Goal: Book appointment/travel/reservation

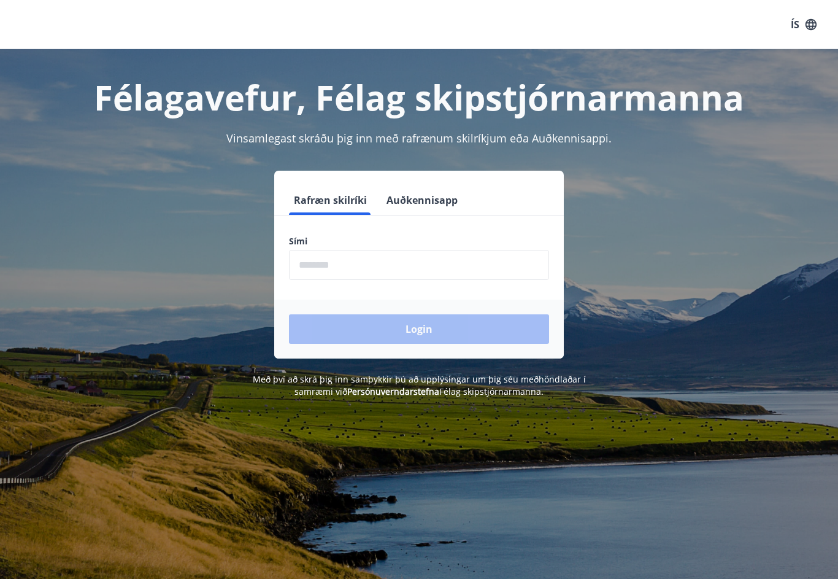
click at [363, 264] on input "phone" at bounding box center [419, 265] width 260 height 30
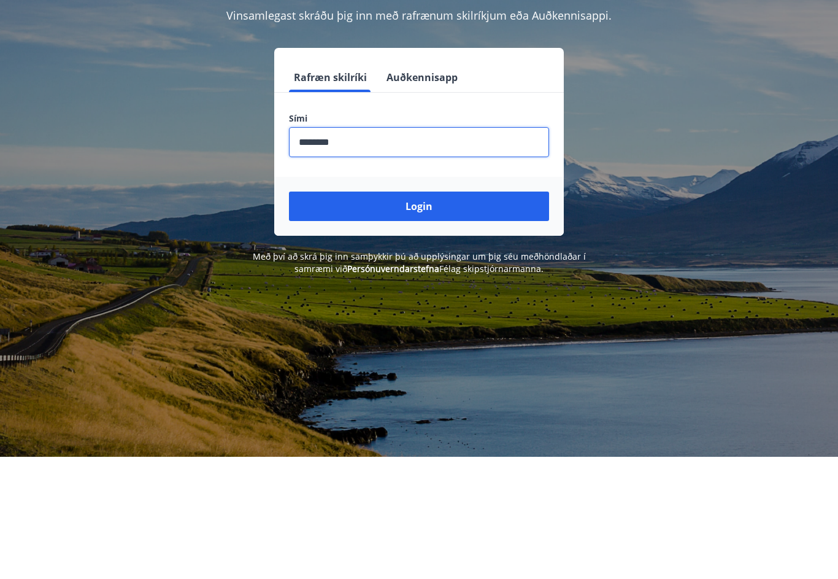
type input "********"
click at [434, 314] on button "Login" at bounding box center [419, 328] width 260 height 29
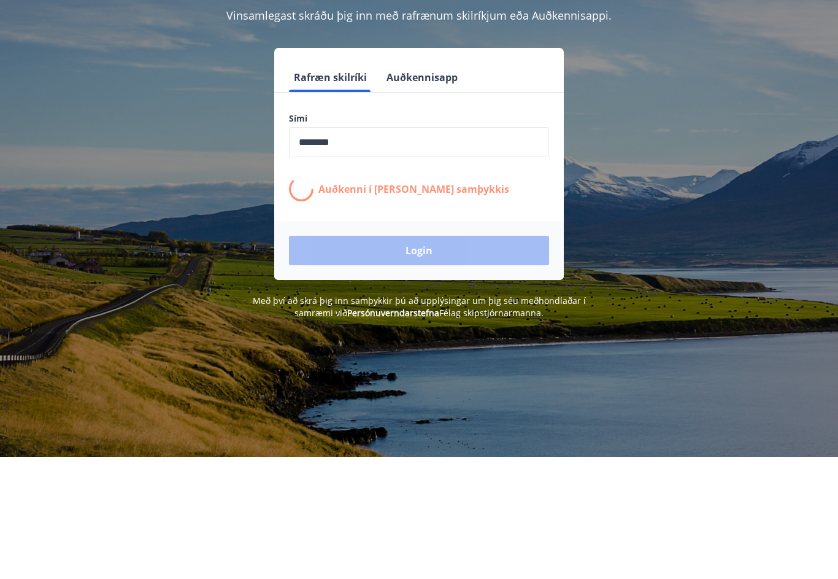
scroll to position [123, 0]
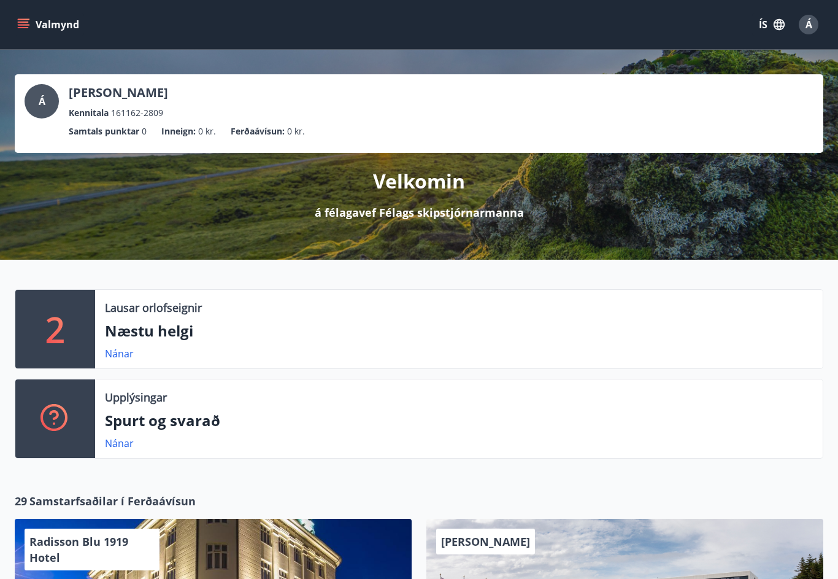
click at [174, 329] on p "Næstu helgi" at bounding box center [459, 330] width 708 height 21
click at [171, 337] on p "Næstu helgi" at bounding box center [459, 330] width 708 height 21
click at [175, 325] on p "Næstu helgi" at bounding box center [459, 330] width 708 height 21
click at [64, 334] on p "2" at bounding box center [55, 329] width 20 height 47
click at [118, 358] on link "Nánar" at bounding box center [119, 353] width 29 height 13
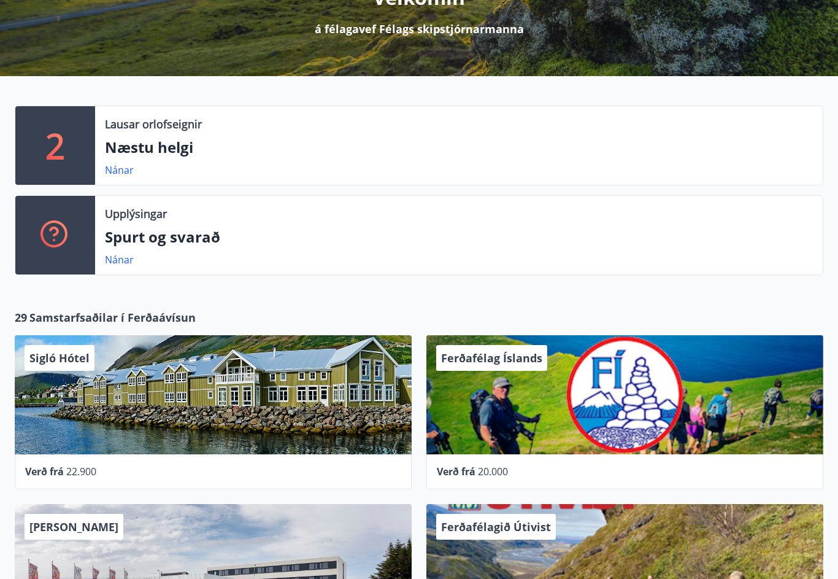
scroll to position [184, 0]
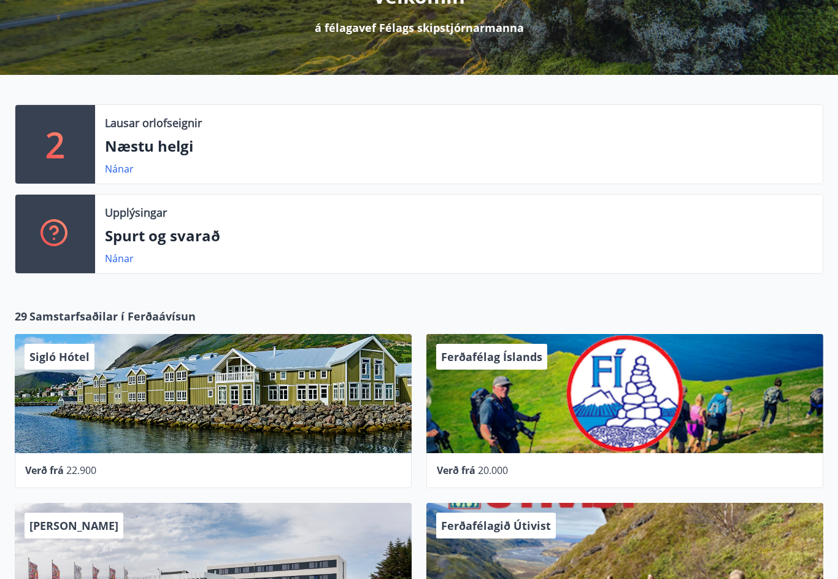
click at [308, 409] on div "Sigló Hótel" at bounding box center [213, 393] width 397 height 119
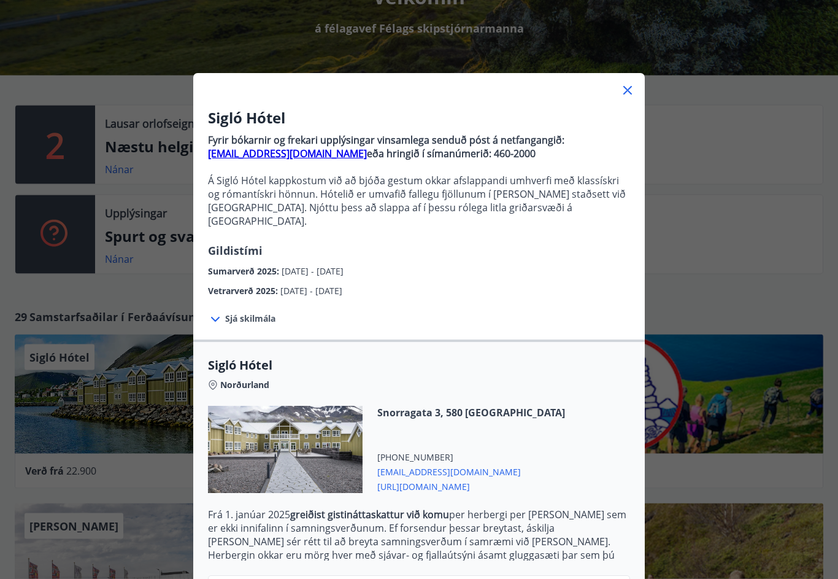
scroll to position [185, 0]
click at [568, 433] on div "Snorragata 3, 580 [GEOGRAPHIC_DATA] [PHONE_NUMBER] [EMAIL_ADDRESS][DOMAIN_NAME]…" at bounding box center [419, 457] width 422 height 102
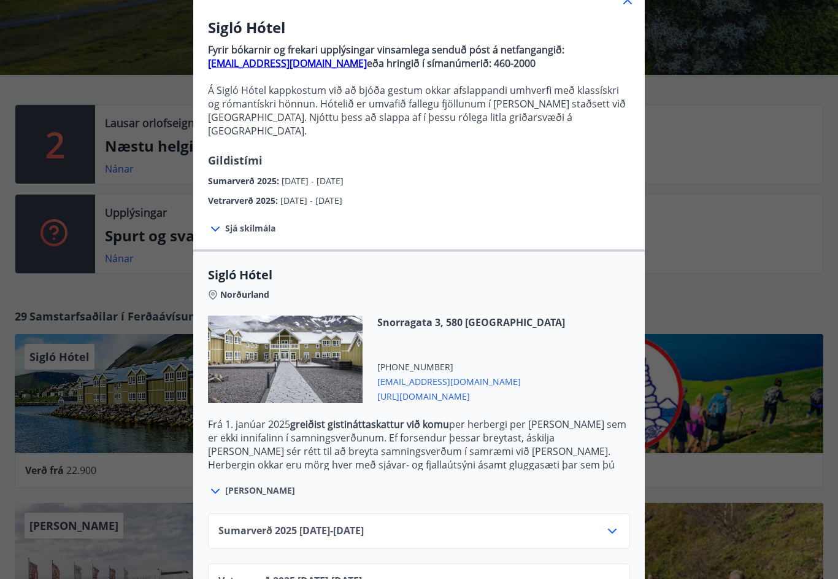
scroll to position [90, 0]
click at [347, 524] on span "Sumarverð [PHONE_NUMBER][DATE] - [DATE]" at bounding box center [290, 531] width 145 height 15
click at [611, 524] on icon at bounding box center [612, 531] width 15 height 15
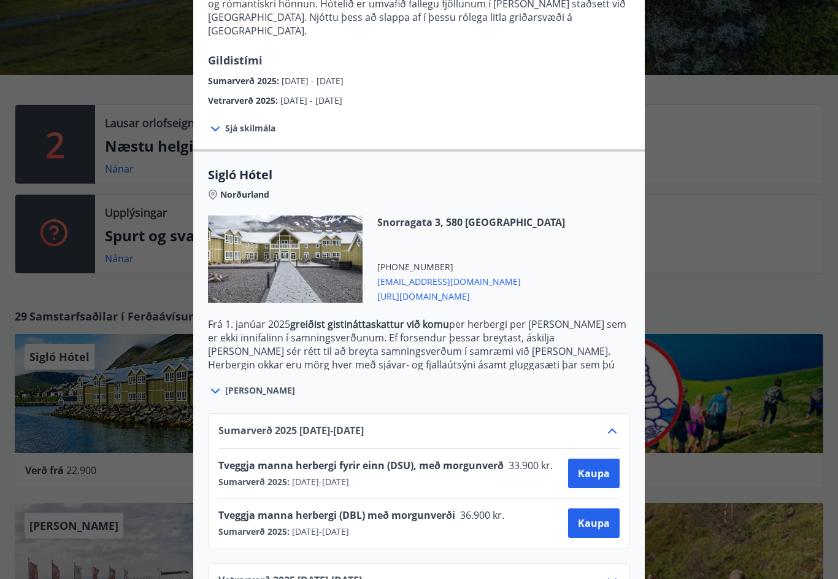
scroll to position [190, 0]
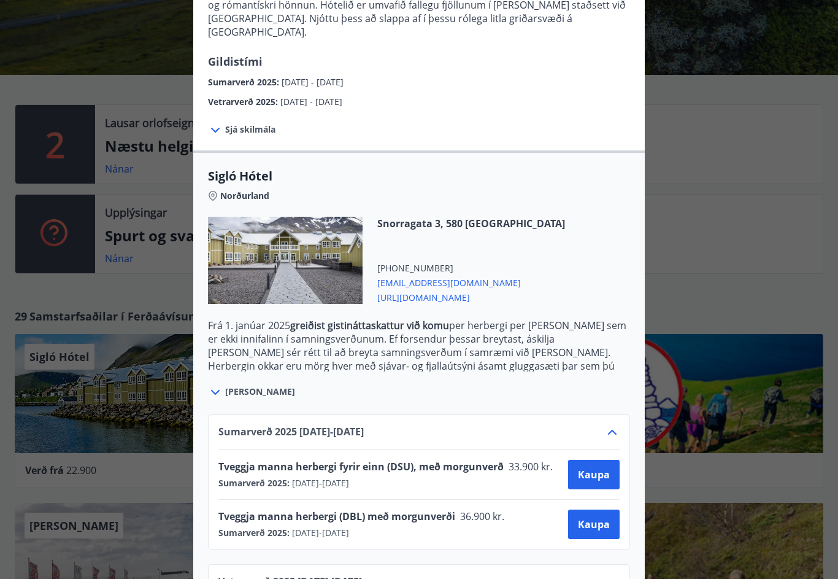
click at [593, 468] on button "Kaupa" at bounding box center [594, 474] width 52 height 29
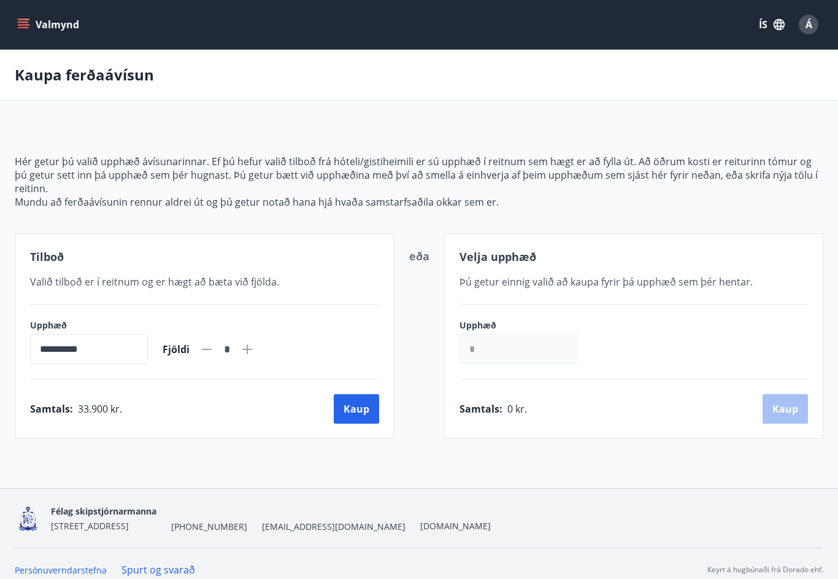
click at [255, 353] on icon at bounding box center [247, 349] width 15 height 15
type input "*"
click at [357, 412] on button "Kaup" at bounding box center [356, 408] width 45 height 29
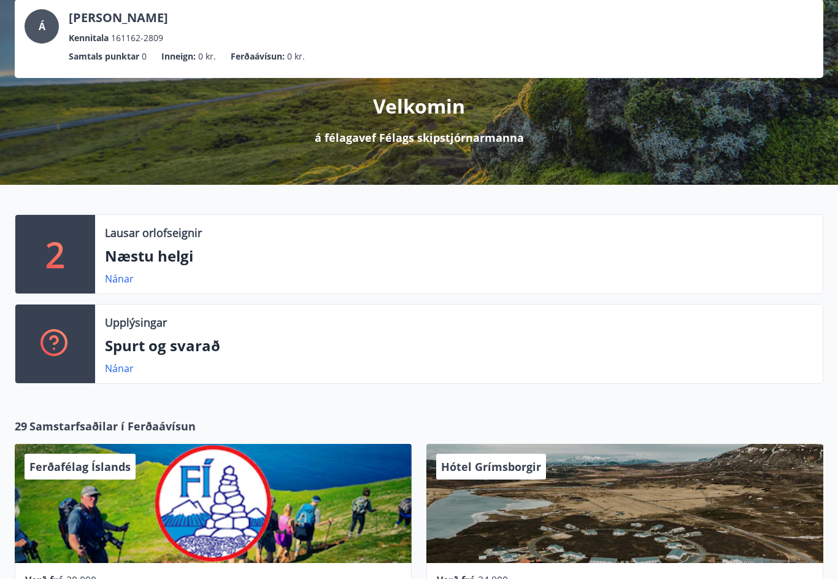
scroll to position [75, 0]
click at [125, 282] on link "Nánar" at bounding box center [119, 278] width 29 height 13
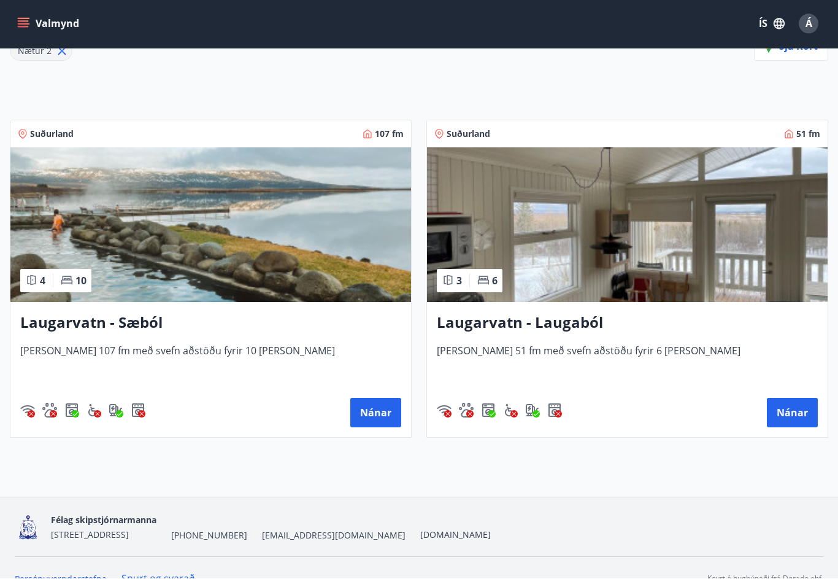
scroll to position [202, 0]
